Goal: Information Seeking & Learning: Learn about a topic

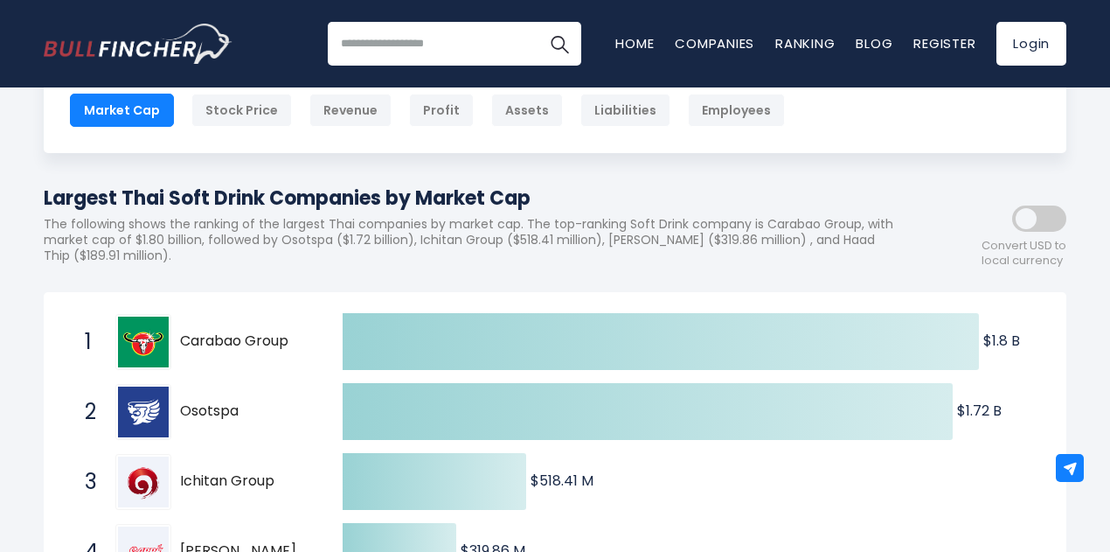
scroll to position [119, 0]
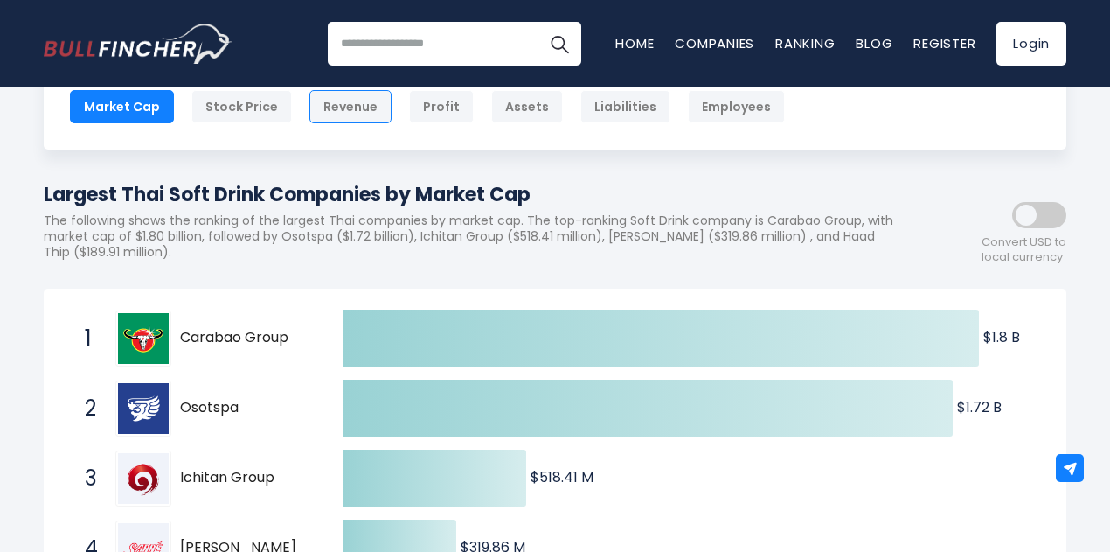
click at [359, 107] on div "Revenue" at bounding box center [351, 106] width 82 height 33
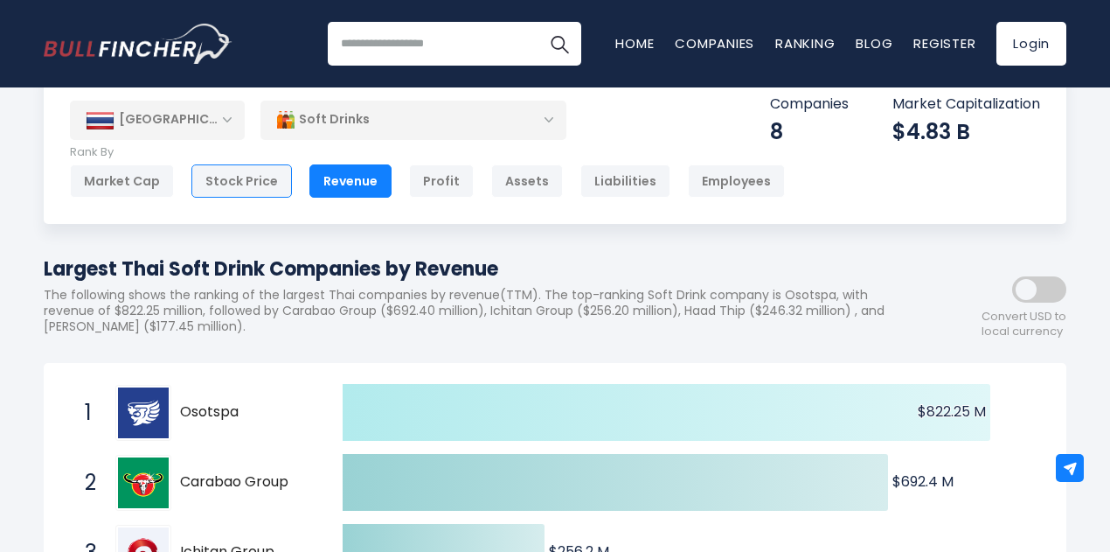
scroll to position [44, 0]
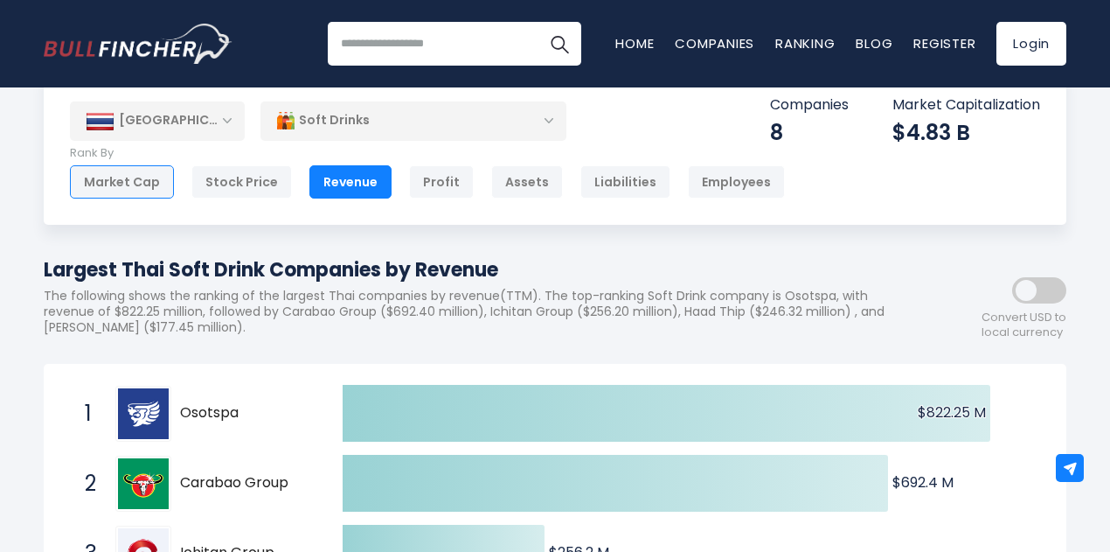
click at [129, 187] on div "Market Cap" at bounding box center [122, 181] width 104 height 33
